Goal: Task Accomplishment & Management: Manage account settings

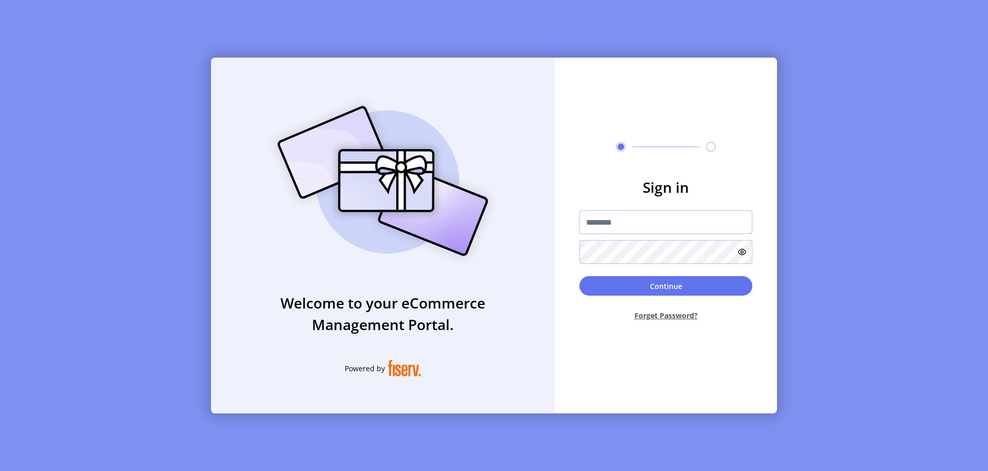
click at [666, 222] on input "text" at bounding box center [665, 222] width 173 height 24
type input "**********"
click at [666, 286] on button "Continue" at bounding box center [665, 286] width 173 height 20
